Goal: Task Accomplishment & Management: Manage account settings

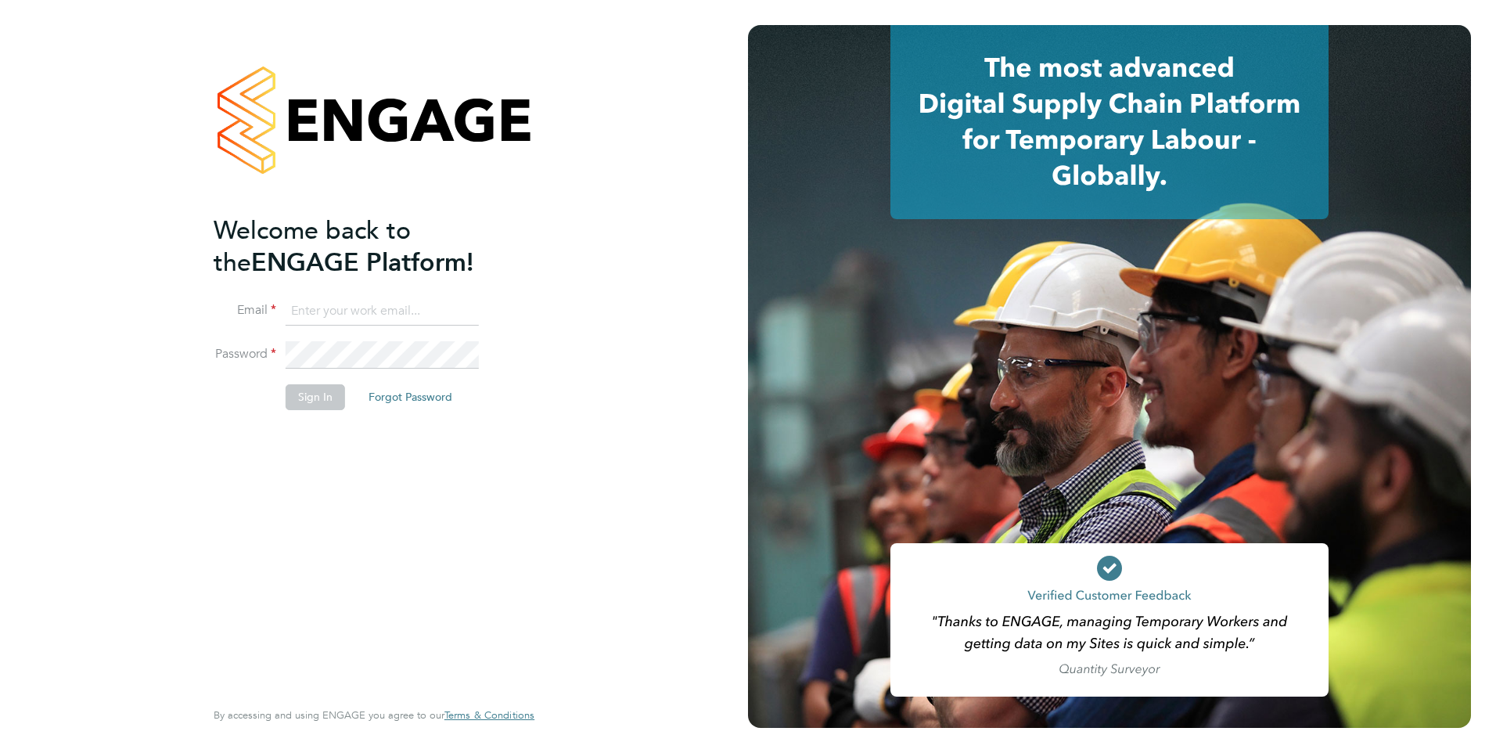
type input "[DOMAIN_NAME][EMAIL_ADDRESS][DOMAIN_NAME]"
click at [314, 397] on button "Sign In" at bounding box center [315, 396] width 59 height 25
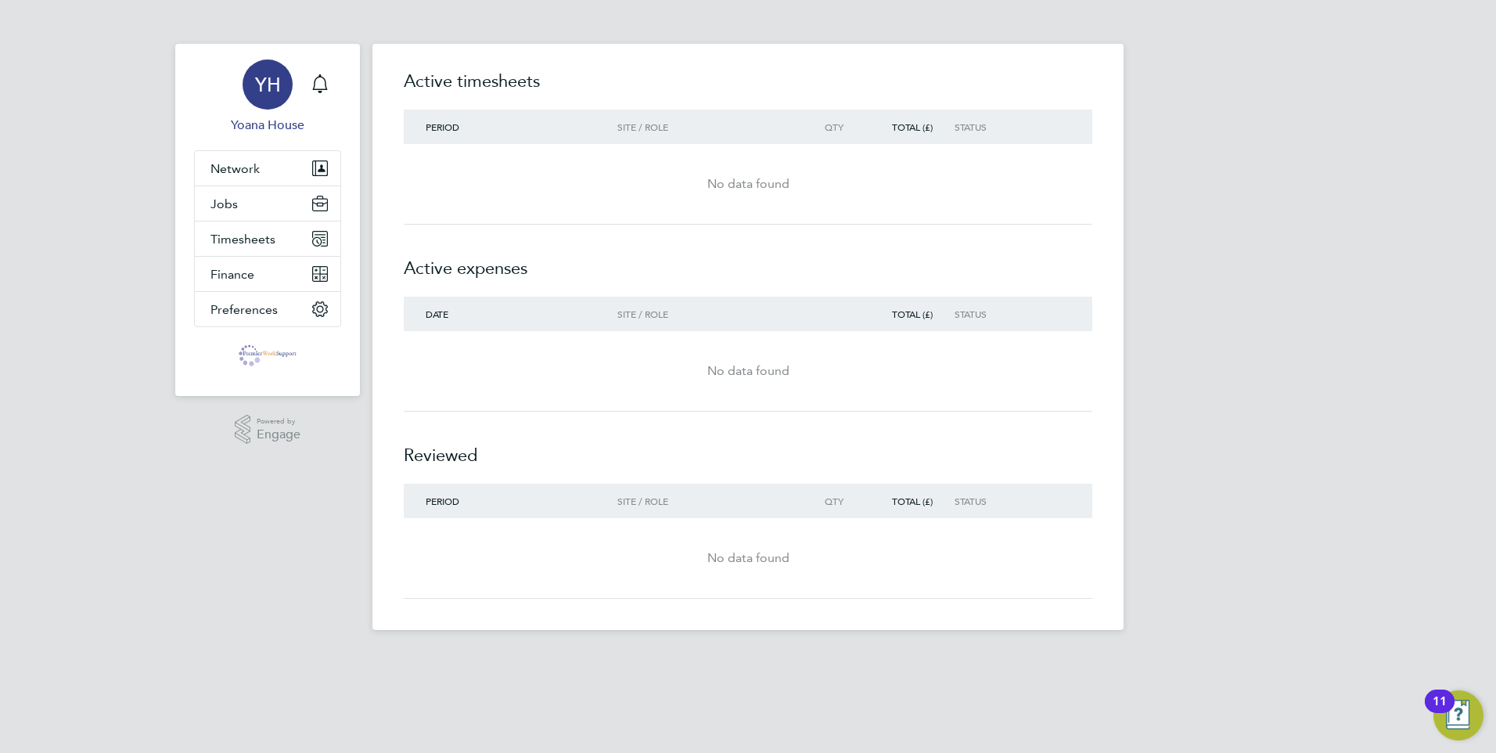
click at [279, 124] on span "Yoana House" at bounding box center [267, 125] width 147 height 19
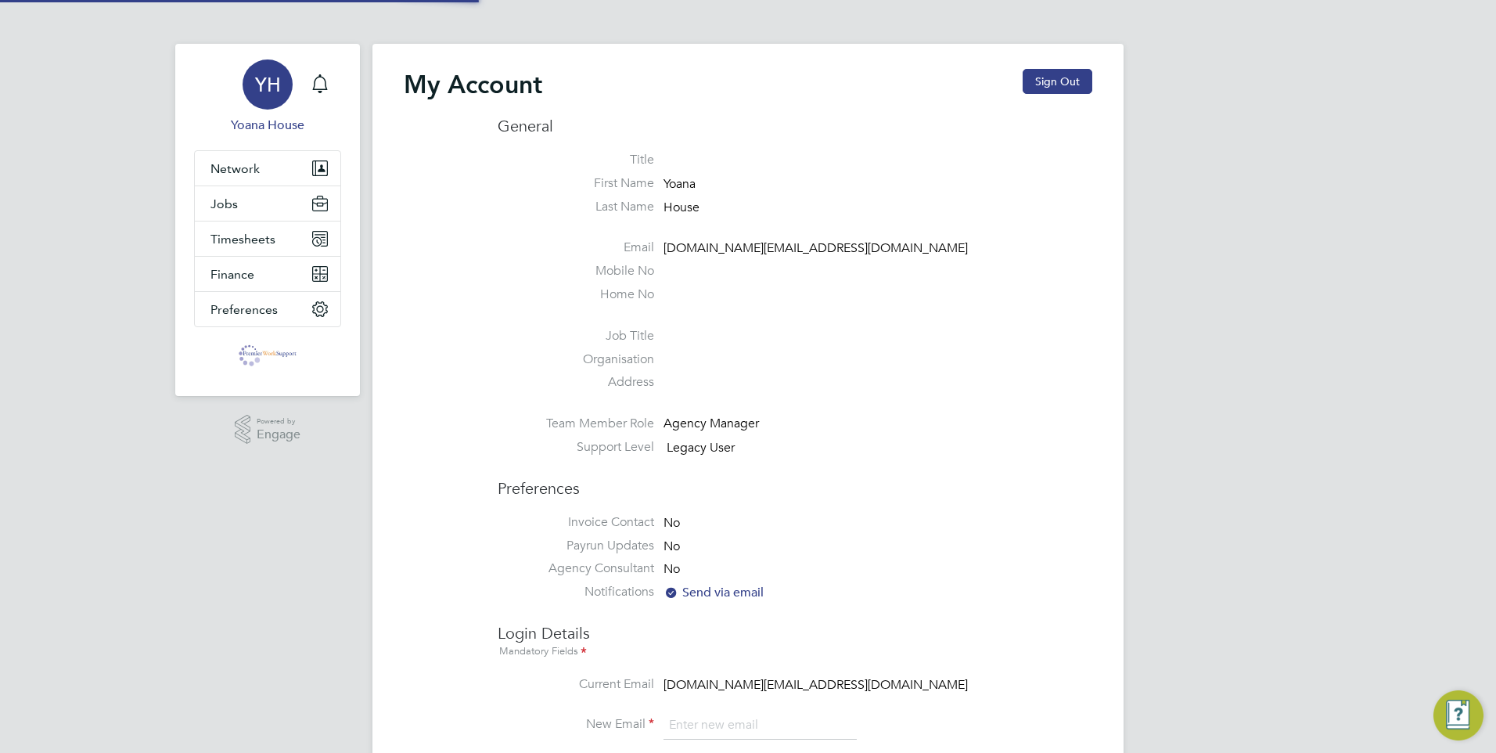
type input "[DOMAIN_NAME][EMAIL_ADDRESS][DOMAIN_NAME]"
